Goal: Task Accomplishment & Management: Manage account settings

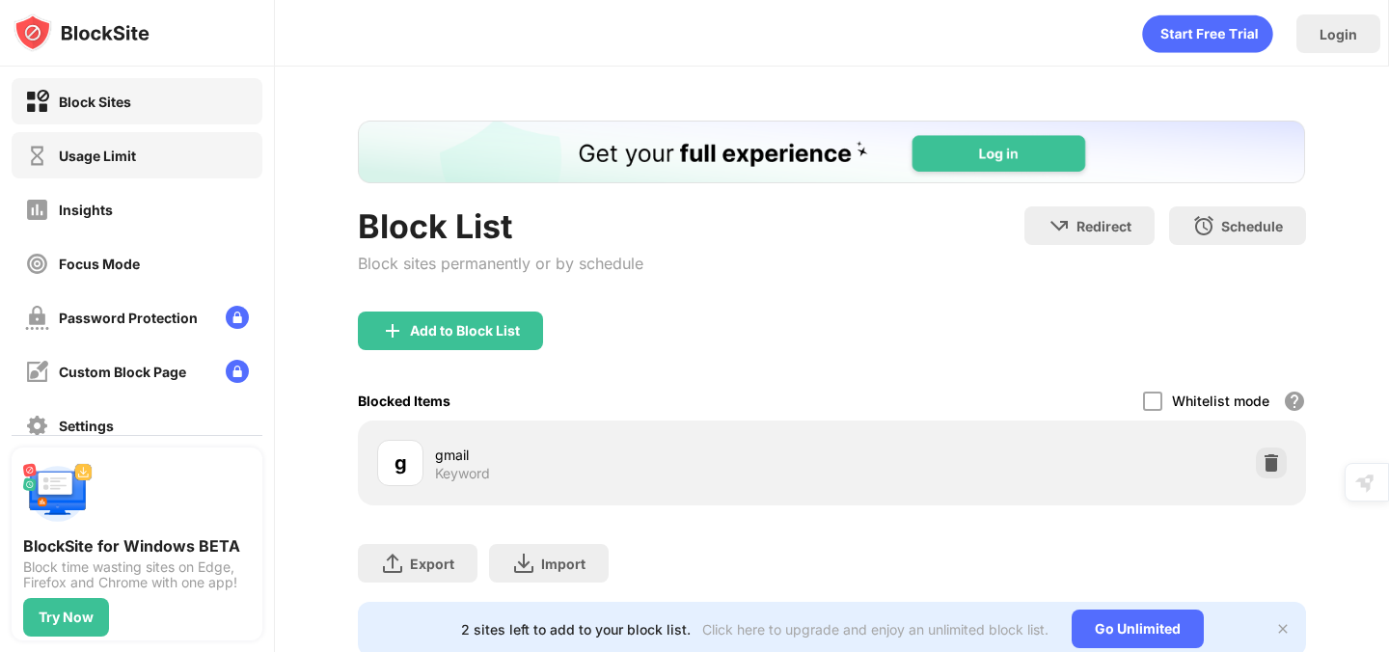
click at [136, 164] on div "Usage Limit" at bounding box center [137, 155] width 251 height 46
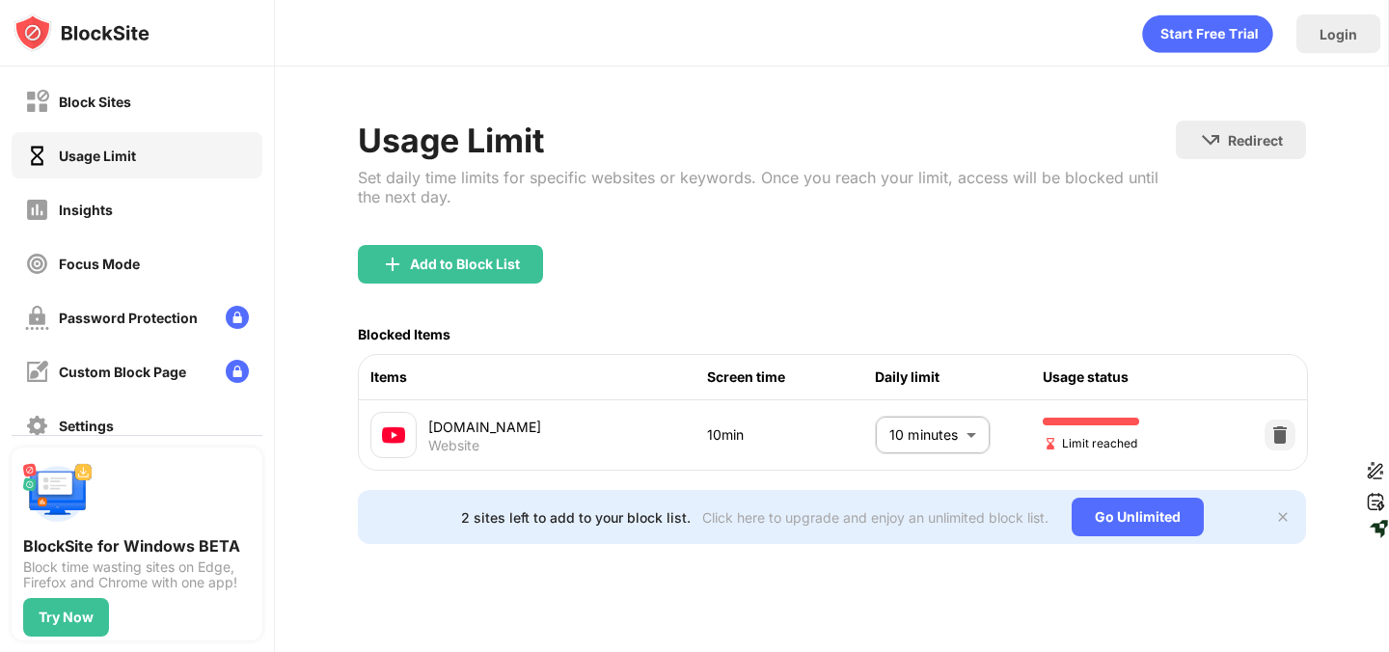
click at [947, 442] on body "Block Sites Usage Limit Insights Focus Mode Password Protection Custom Block Pa…" at bounding box center [694, 326] width 1389 height 652
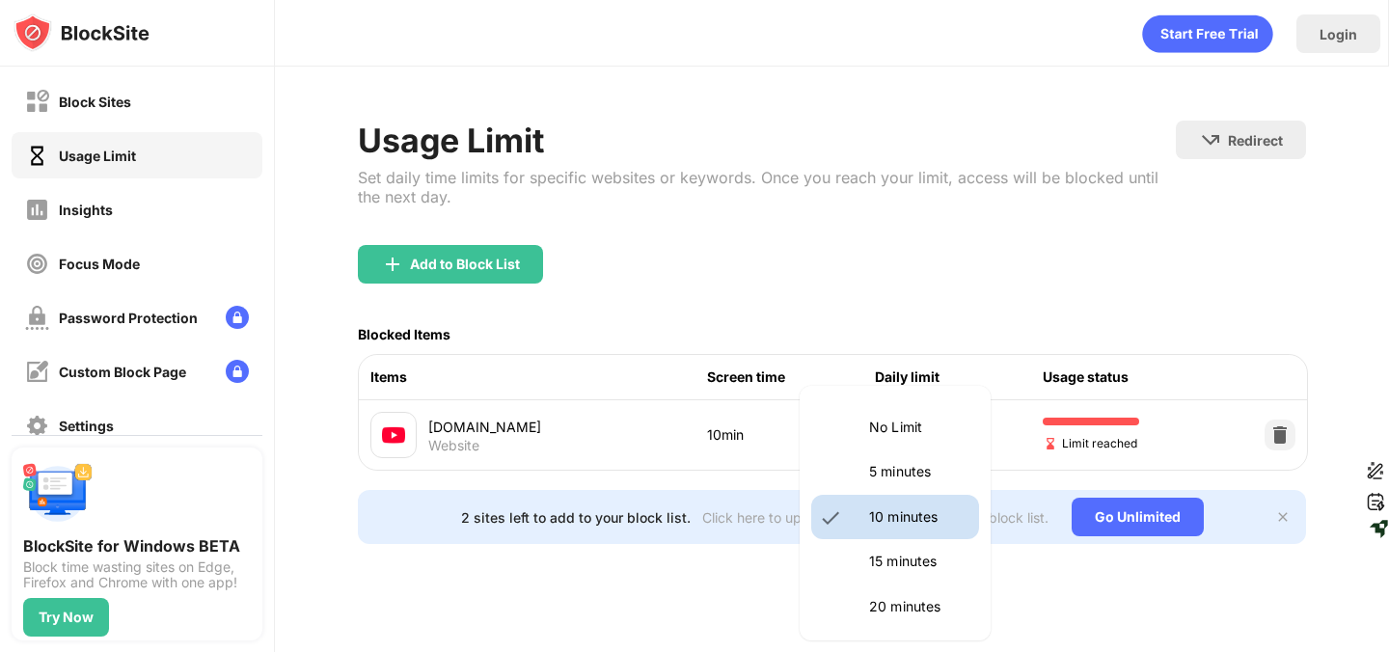
click at [899, 597] on p "20 minutes" at bounding box center [918, 606] width 98 height 21
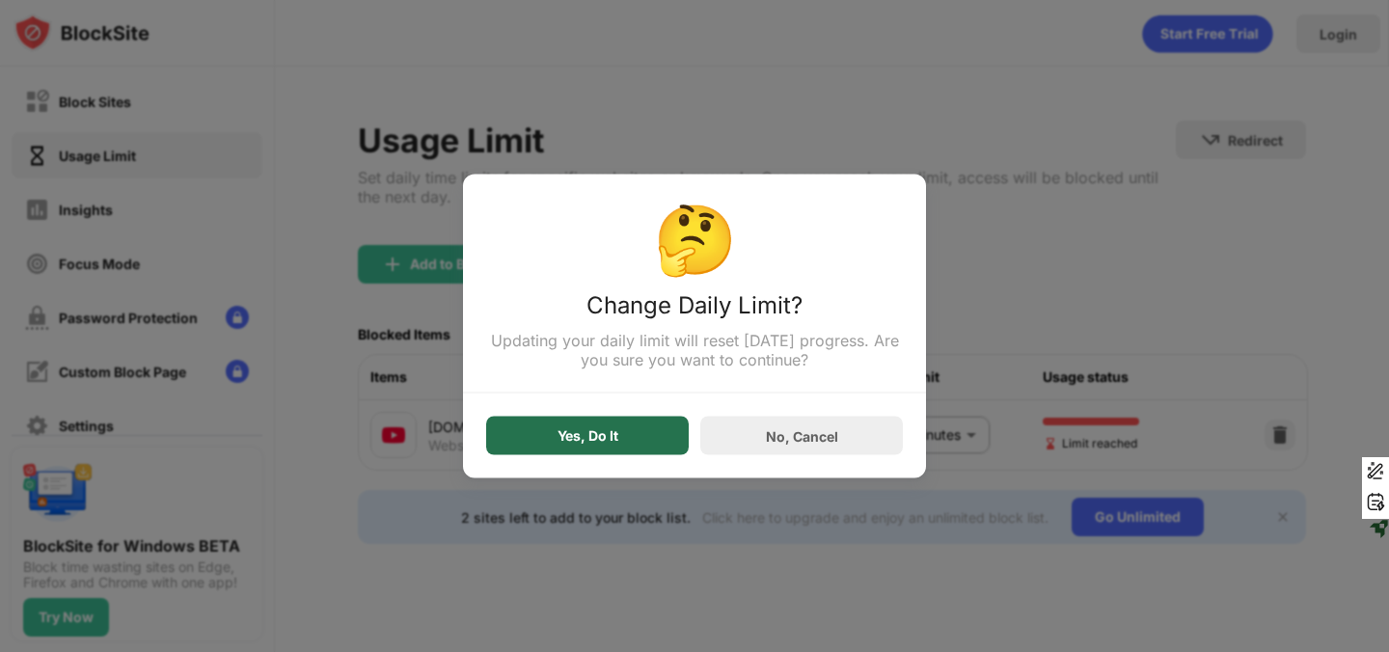
click at [597, 451] on div "Yes, Do It" at bounding box center [587, 436] width 202 height 39
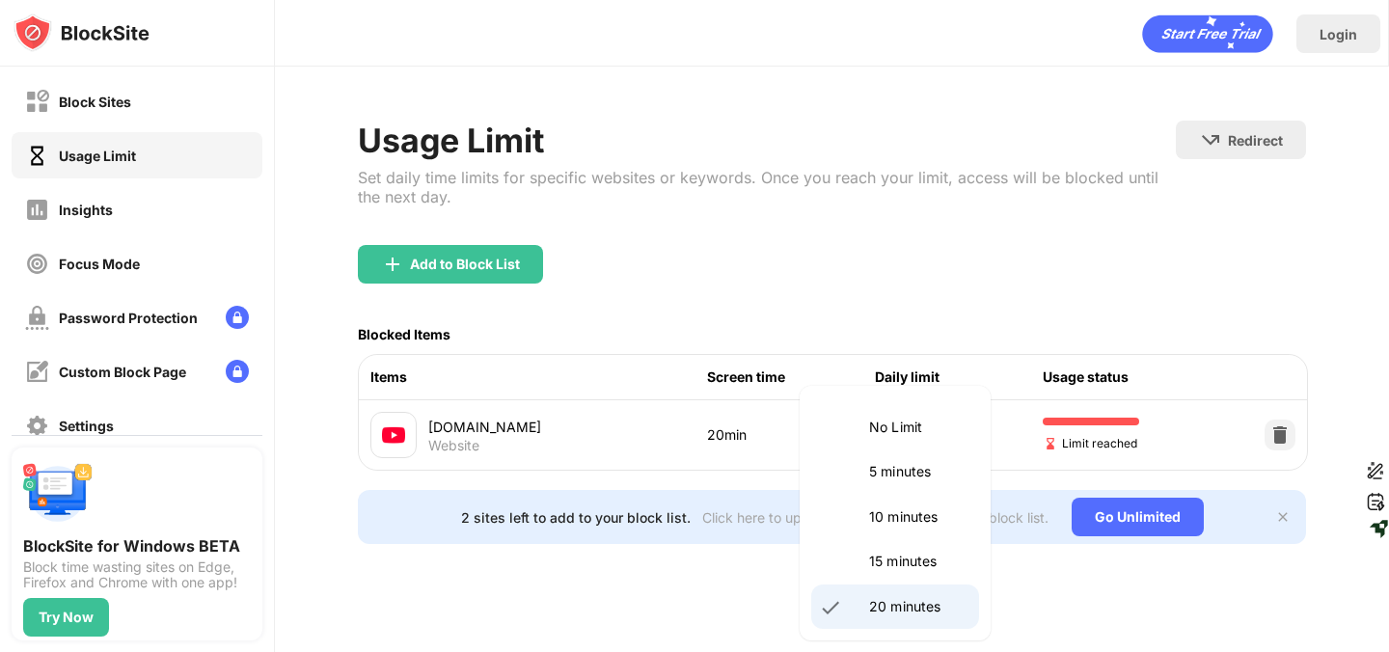
click at [927, 426] on body "Block Sites Usage Limit Insights Focus Mode Password Protection Custom Block Pa…" at bounding box center [694, 326] width 1389 height 652
click at [834, 511] on li "10 minutes" at bounding box center [895, 517] width 168 height 44
type input "**"
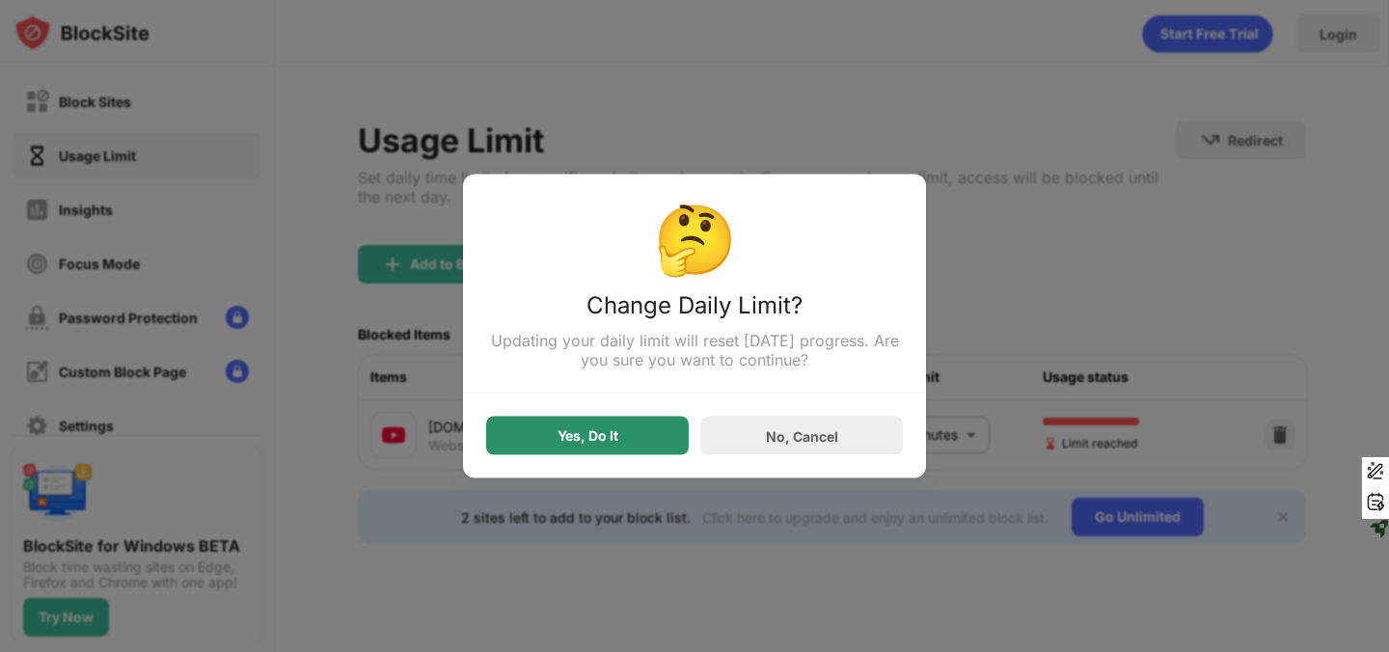
click at [605, 448] on div "Yes, Do It" at bounding box center [587, 436] width 202 height 39
